Goal: Task Accomplishment & Management: Manage account settings

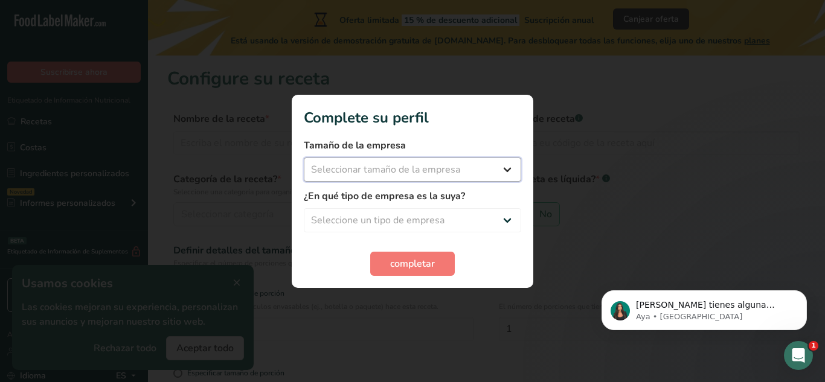
click at [515, 169] on select "Seleccionar tamaño de la empresa Menos de 10 empleados De 10 a 50 empleados De …" at bounding box center [412, 170] width 217 height 24
select select "1"
click at [304, 158] on select "Seleccionar tamaño de la empresa Menos de 10 empleados De 10 a 50 empleados De …" at bounding box center [412, 170] width 217 height 24
click at [505, 216] on select "Seleccione un tipo de empresa Fabricante de alimentos envasados Restaurante y c…" at bounding box center [412, 220] width 217 height 24
select select "8"
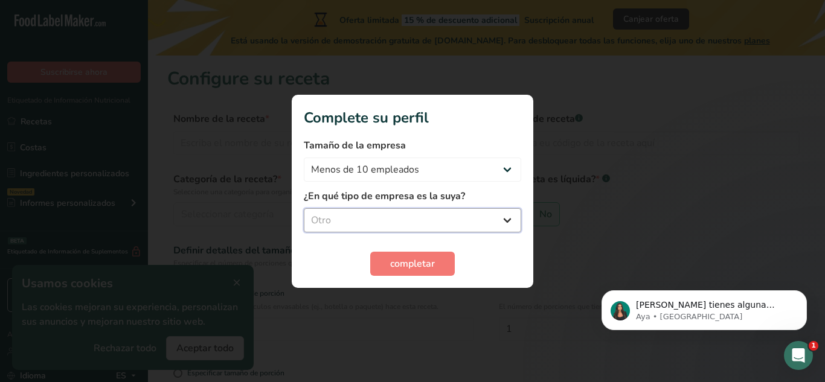
click at [304, 208] on select "Seleccione un tipo de empresa Fabricante de alimentos envasados Restaurante y c…" at bounding box center [412, 220] width 217 height 24
click at [431, 259] on span "completar" at bounding box center [412, 264] width 45 height 14
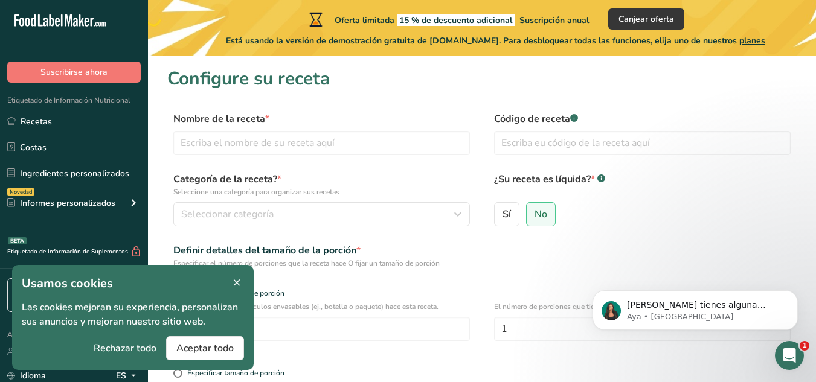
click at [236, 277] on icon at bounding box center [236, 283] width 11 height 17
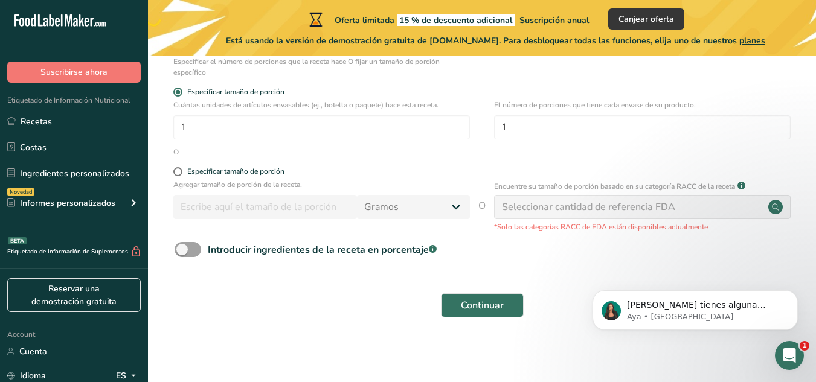
scroll to position [202, 0]
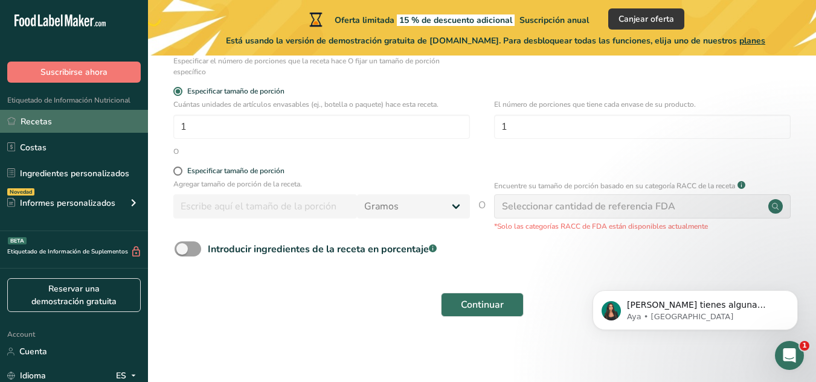
click at [74, 121] on link "Recetas" at bounding box center [74, 121] width 148 height 23
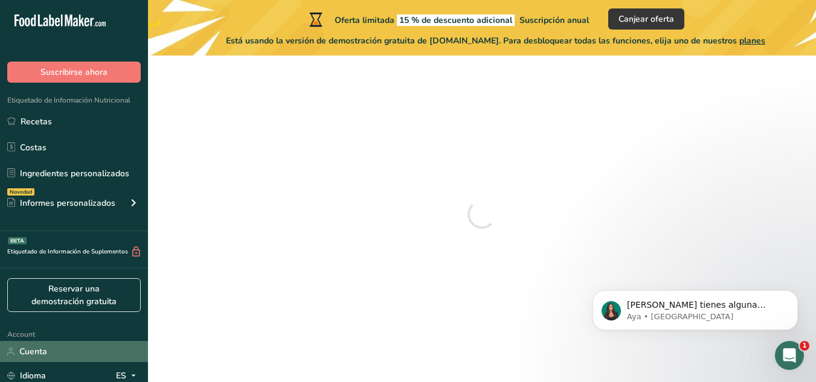
click at [39, 355] on link "Cuenta" at bounding box center [74, 351] width 148 height 21
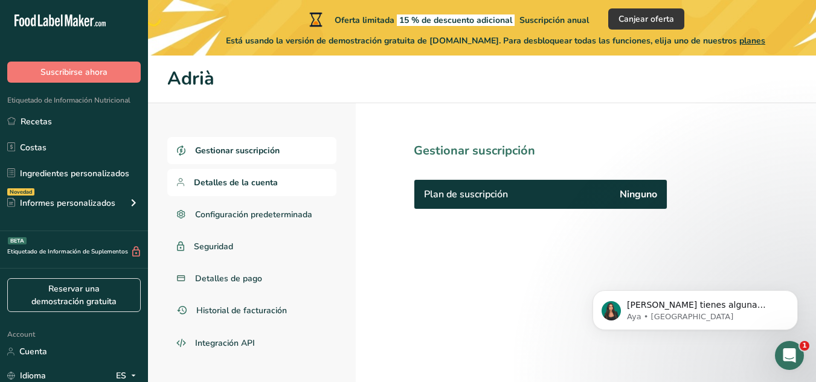
click at [282, 182] on link "Detalles de la cuenta" at bounding box center [251, 182] width 169 height 27
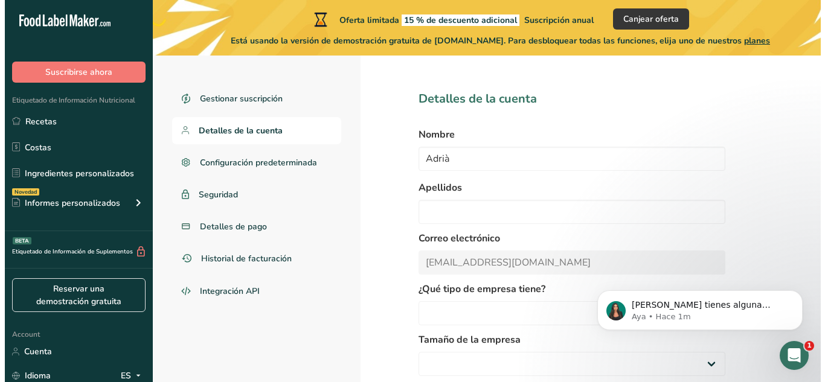
scroll to position [119, 0]
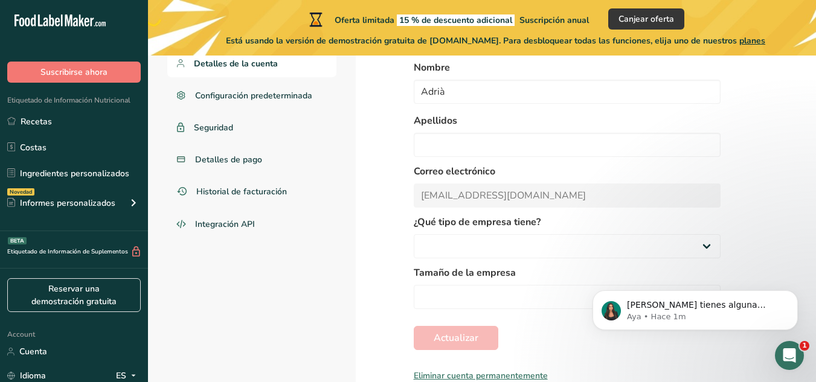
click at [464, 370] on div "Eliminar cuenta permanentemente" at bounding box center [567, 376] width 307 height 13
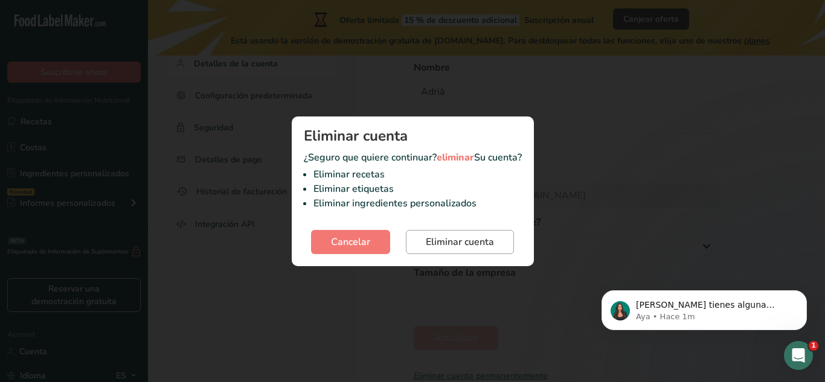
select select "8"
click at [478, 237] on span "Eliminar cuenta" at bounding box center [460, 242] width 68 height 14
